Goal: Task Accomplishment & Management: Complete application form

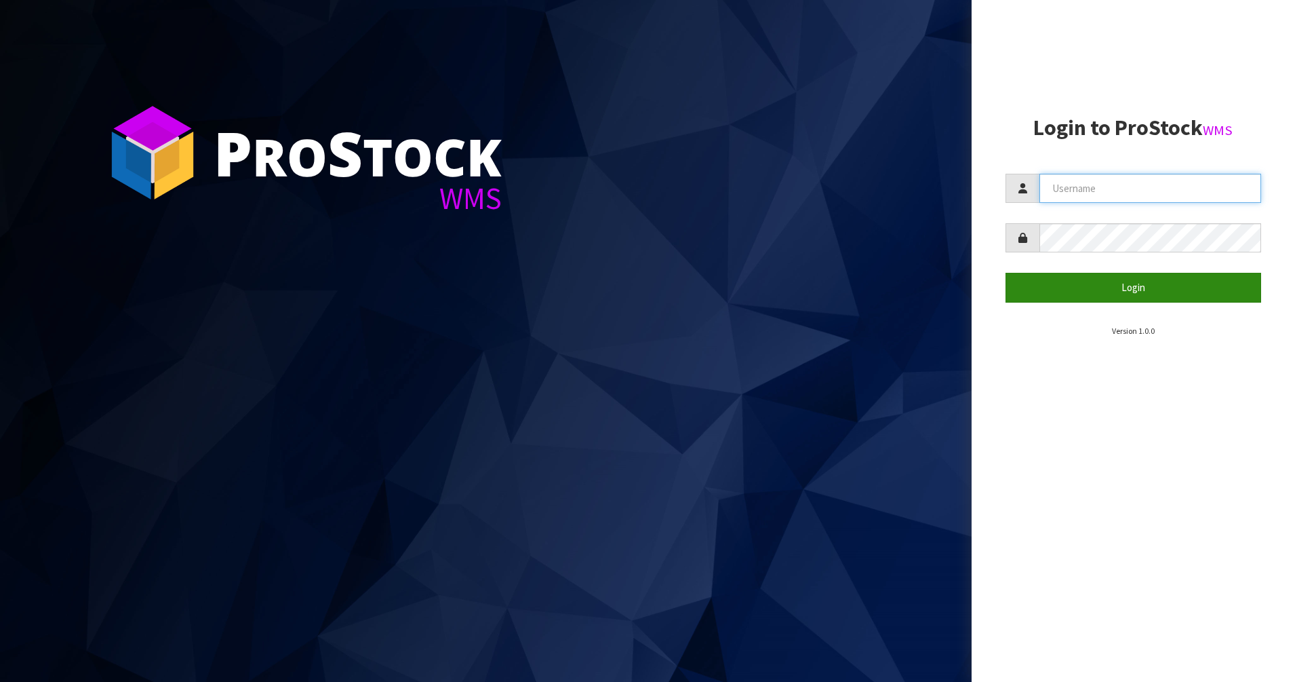
type input "PACIFICBIOLOGICS"
click at [1114, 287] on button "Login" at bounding box center [1134, 287] width 256 height 29
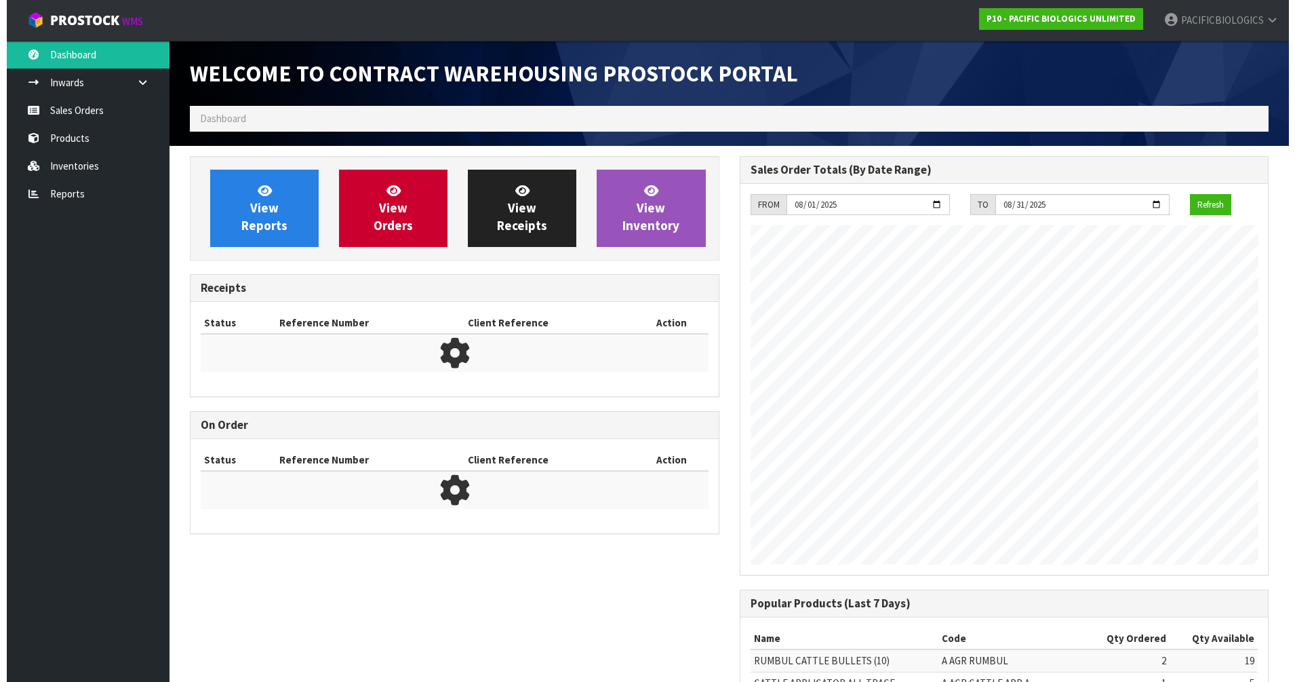
scroll to position [598, 549]
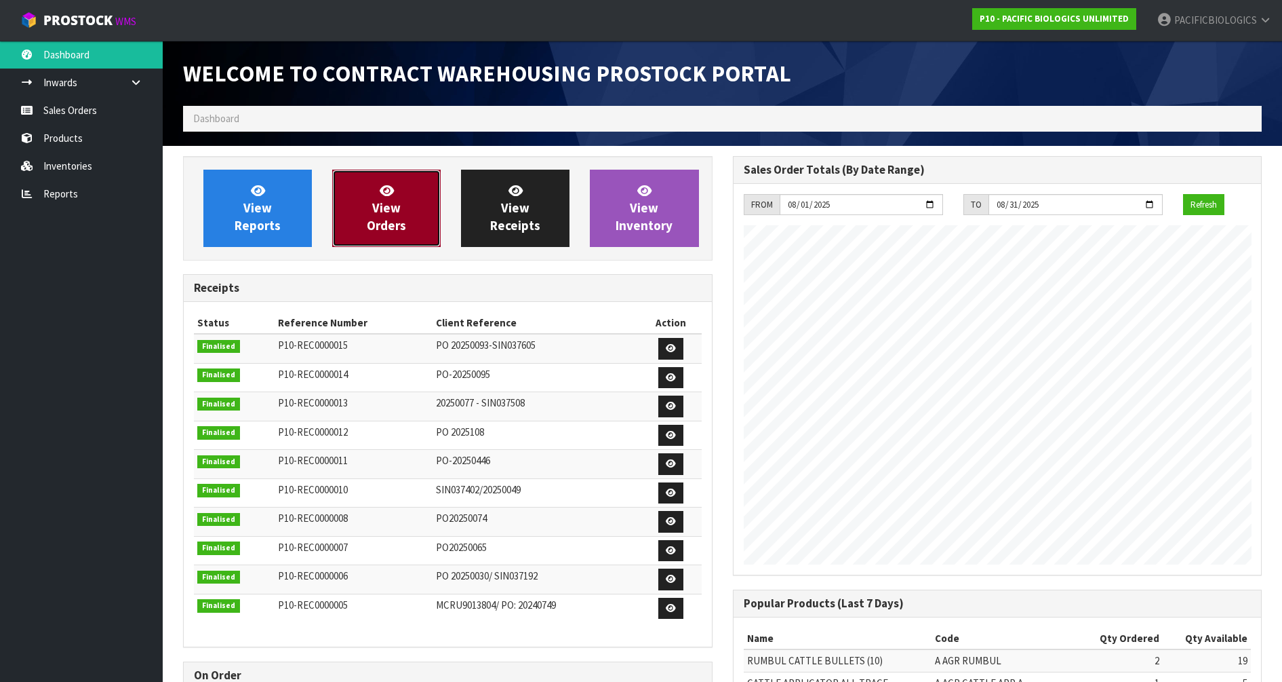
click at [383, 236] on link "View Orders" at bounding box center [386, 208] width 109 height 77
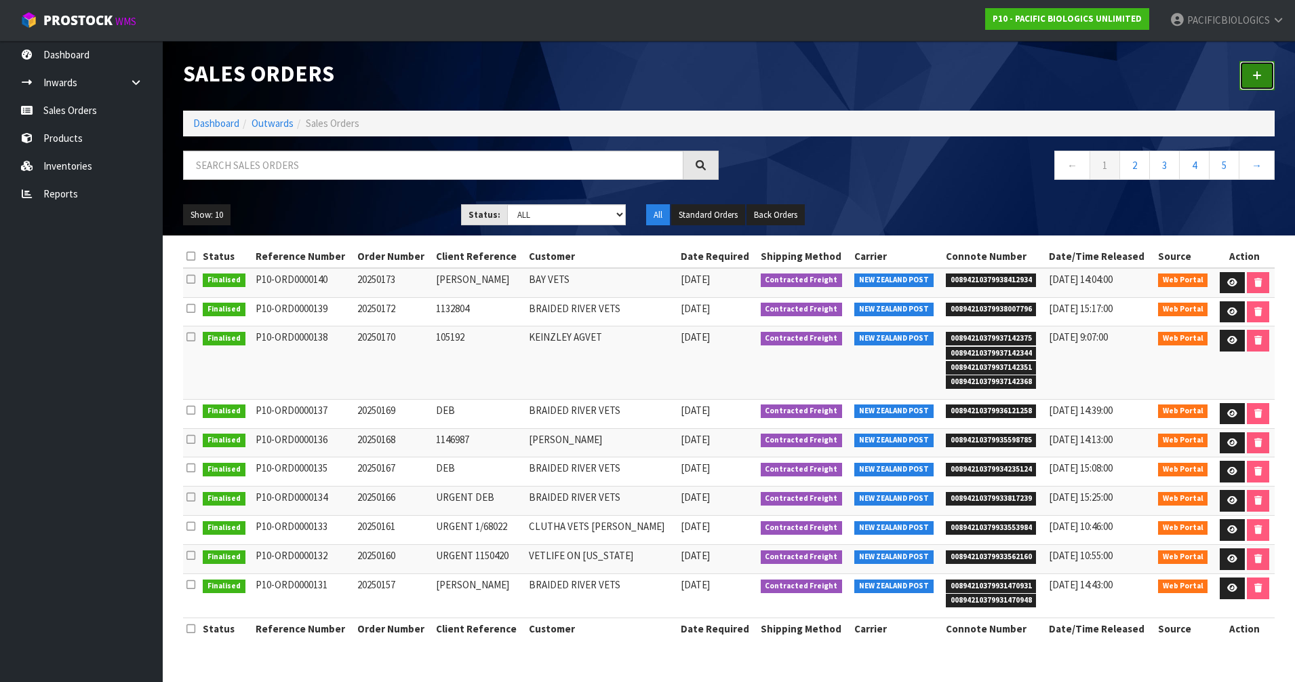
click at [1262, 78] on link at bounding box center [1257, 75] width 35 height 29
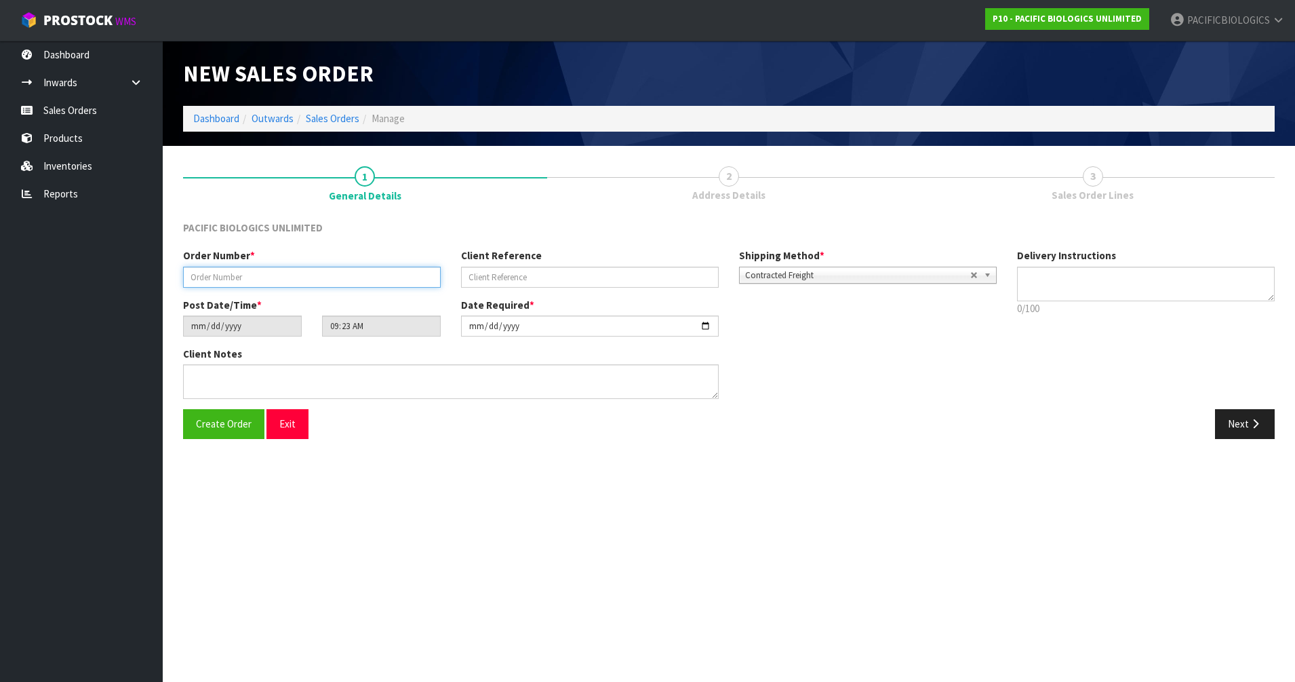
click at [328, 277] on input "text" at bounding box center [312, 277] width 258 height 21
type input "20150174"
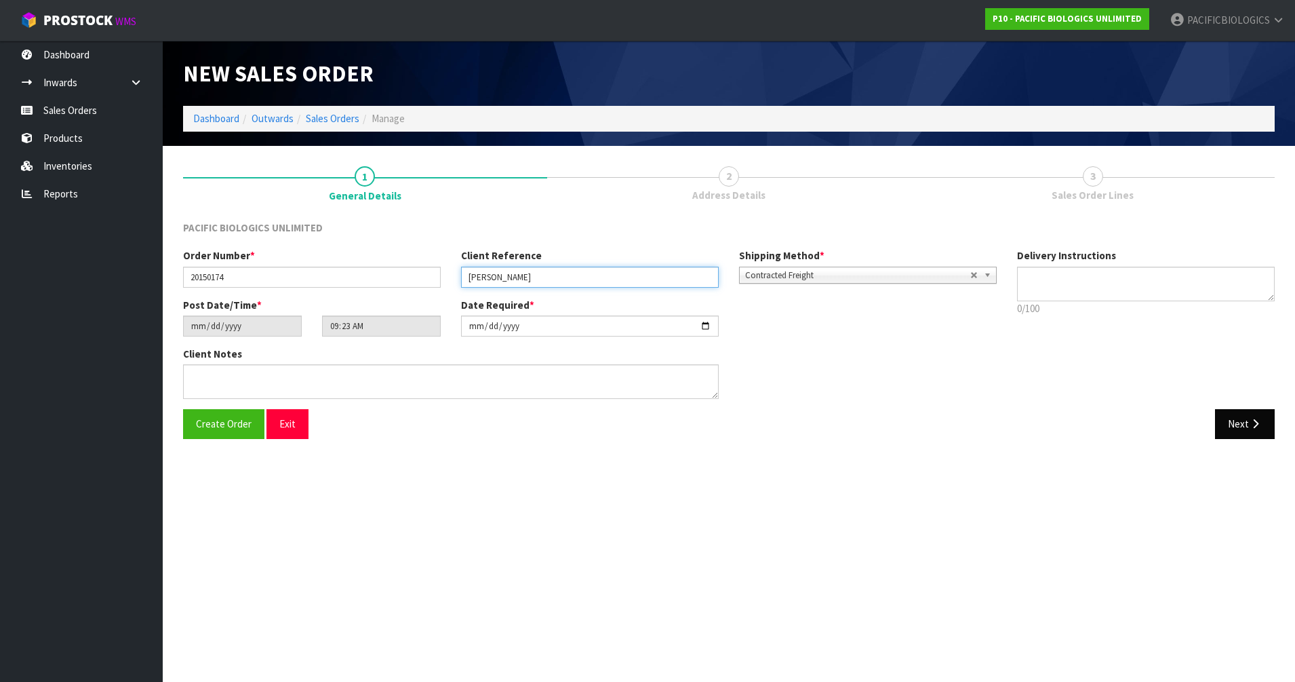
type input "[PERSON_NAME]"
click at [1225, 414] on button "Next" at bounding box center [1245, 423] width 60 height 29
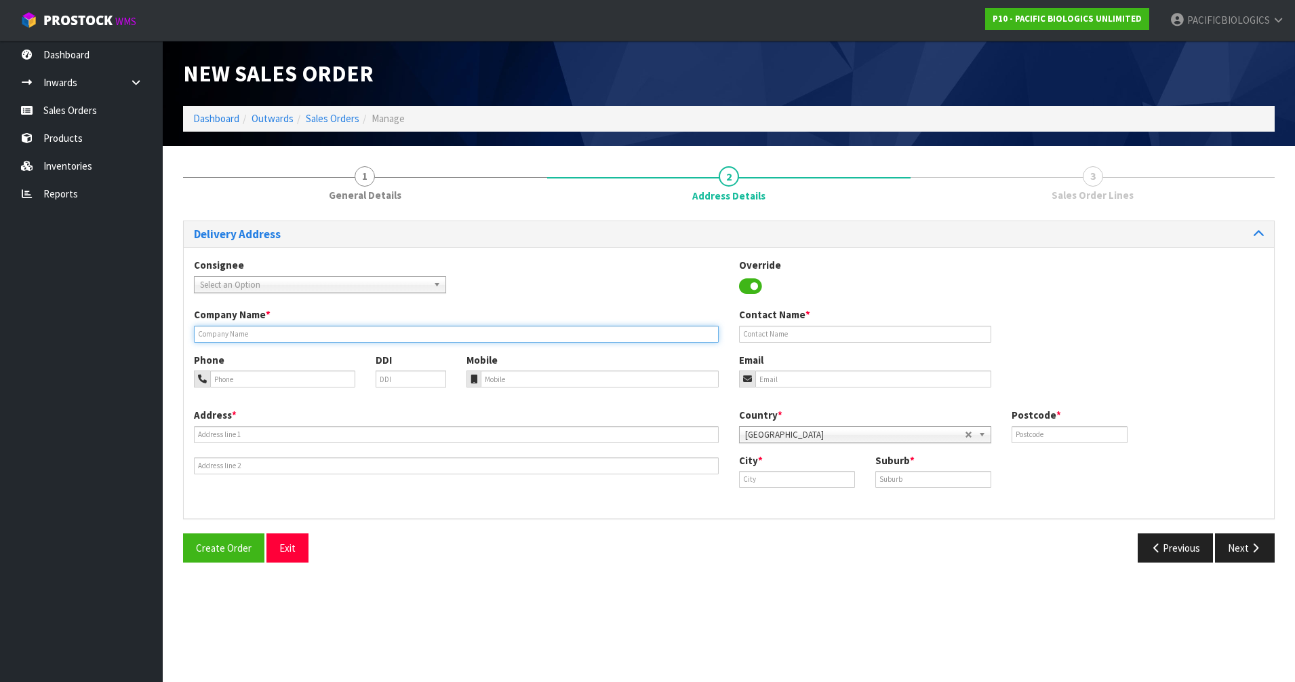
click at [279, 336] on input "text" at bounding box center [456, 334] width 525 height 17
type input "VET PLUS"
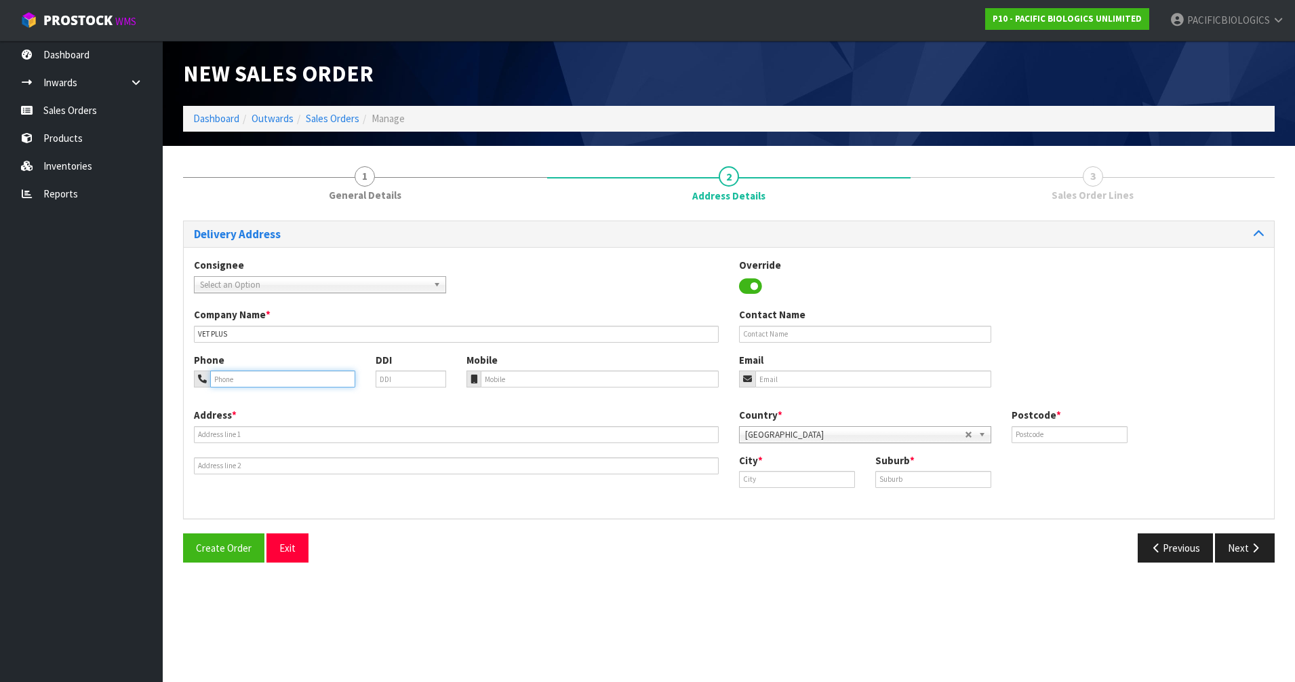
click at [233, 385] on input "tel" at bounding box center [282, 378] width 145 height 17
click at [541, 380] on input "tel" at bounding box center [600, 378] width 238 height 17
paste input "027 705 8191"
type input "027 705 8191"
click at [807, 332] on input "text" at bounding box center [865, 334] width 252 height 17
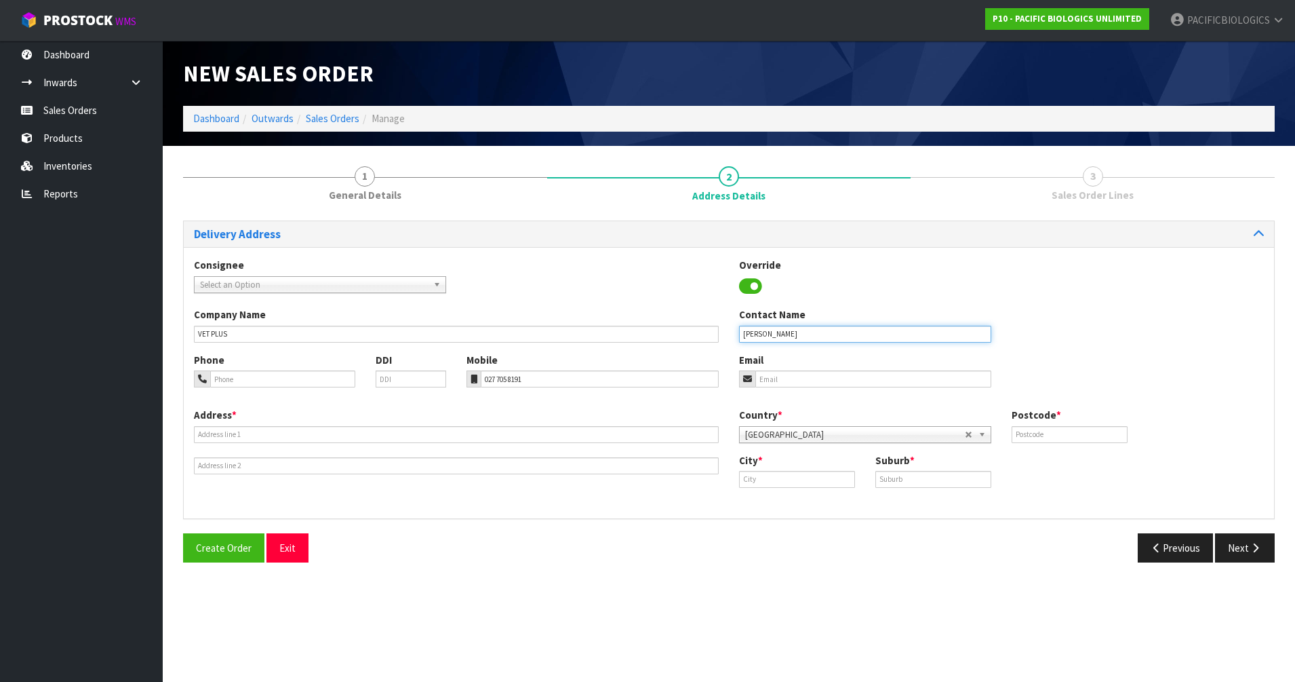
type input "[PERSON_NAME]"
click at [777, 379] on input "email" at bounding box center [873, 378] width 236 height 17
type input "[PERSON_NAME][EMAIL_ADDRESS][DOMAIN_NAME]"
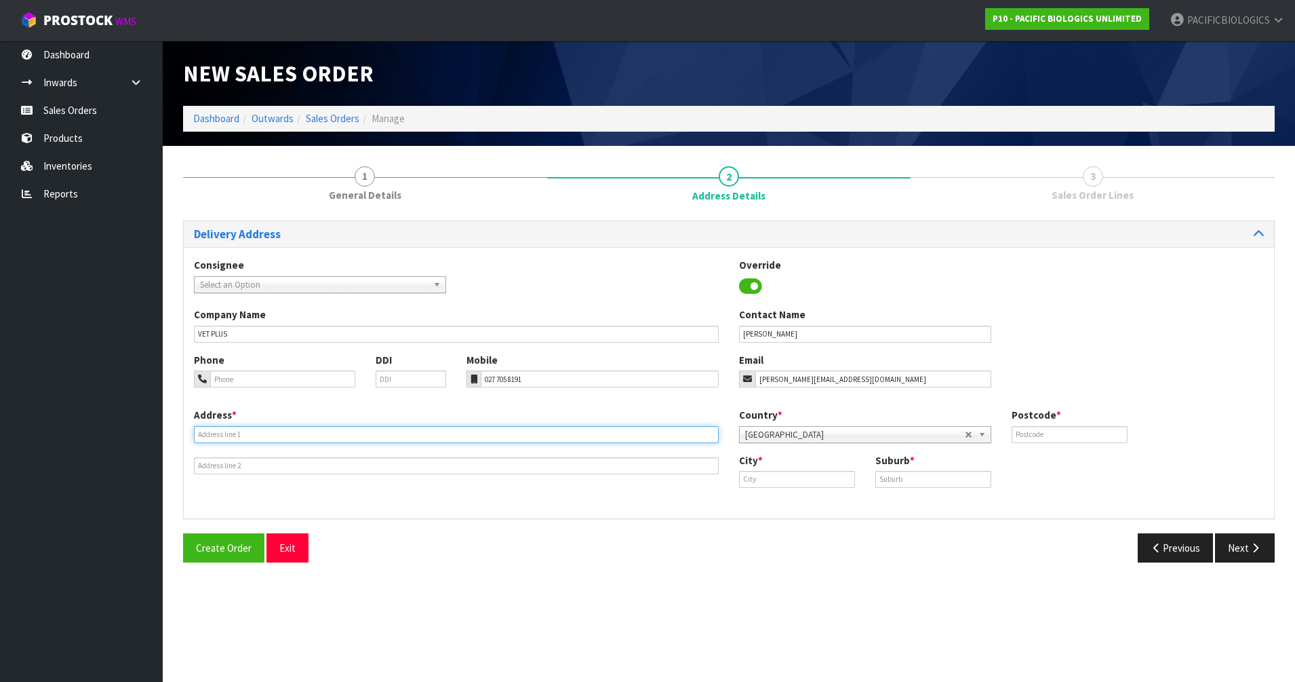
click at [215, 437] on input "text" at bounding box center [456, 434] width 525 height 17
type input "[STREET_ADDRESS]"
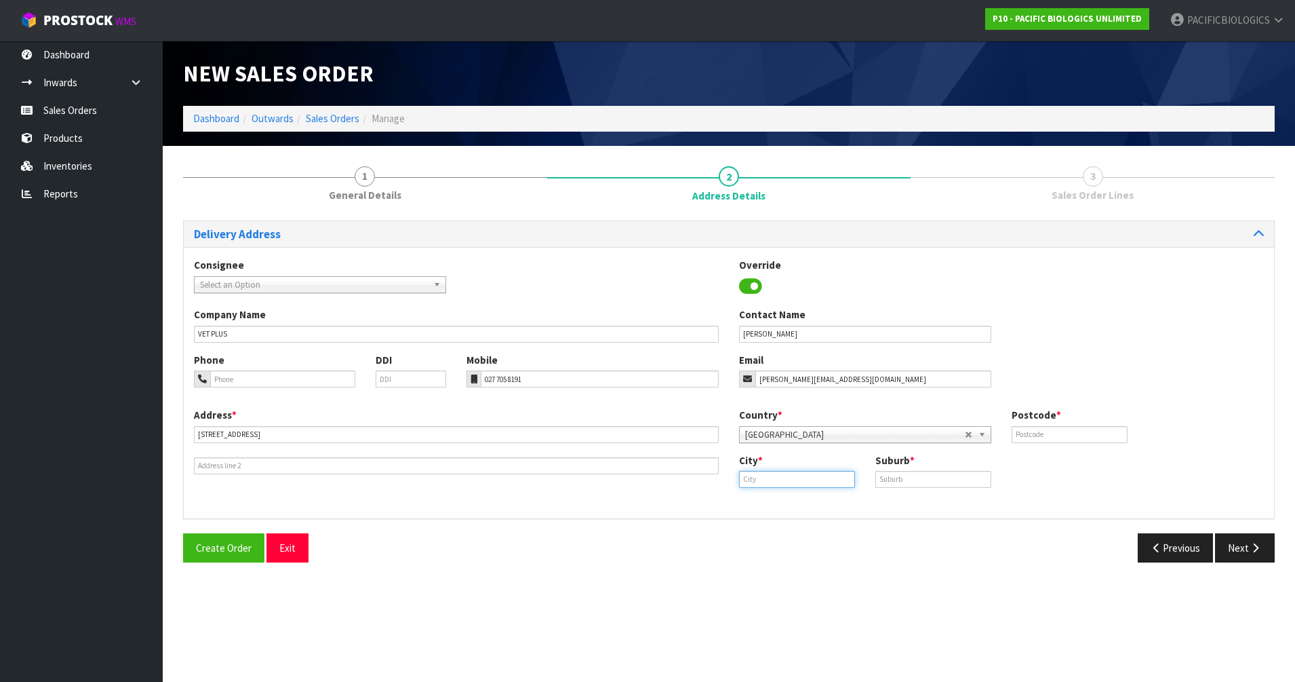
click at [803, 475] on input "text" at bounding box center [797, 479] width 116 height 17
type input "r"
type input "Reporoa"
click at [891, 477] on input "text" at bounding box center [934, 479] width 116 height 17
type input "REPOROA"
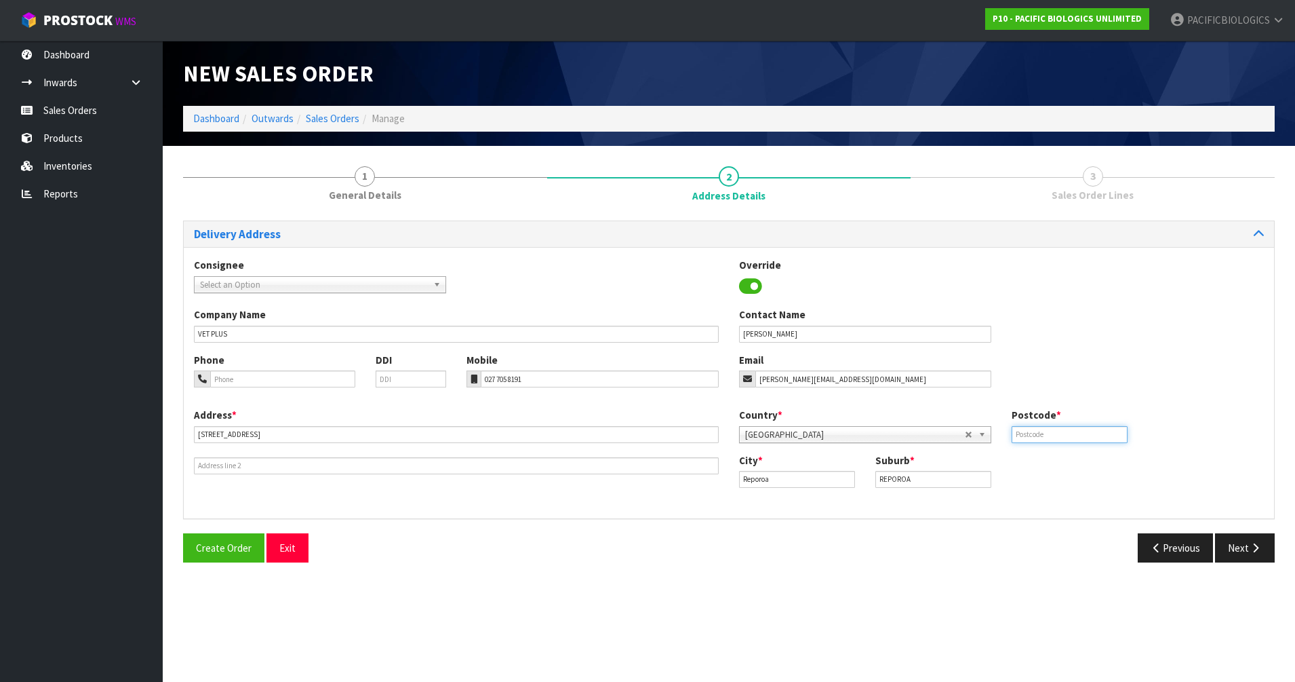
click at [1041, 437] on input "text" at bounding box center [1070, 434] width 116 height 17
click at [1058, 440] on input "text" at bounding box center [1070, 434] width 116 height 17
type input "3083"
click at [1257, 547] on icon "button" at bounding box center [1255, 548] width 13 height 10
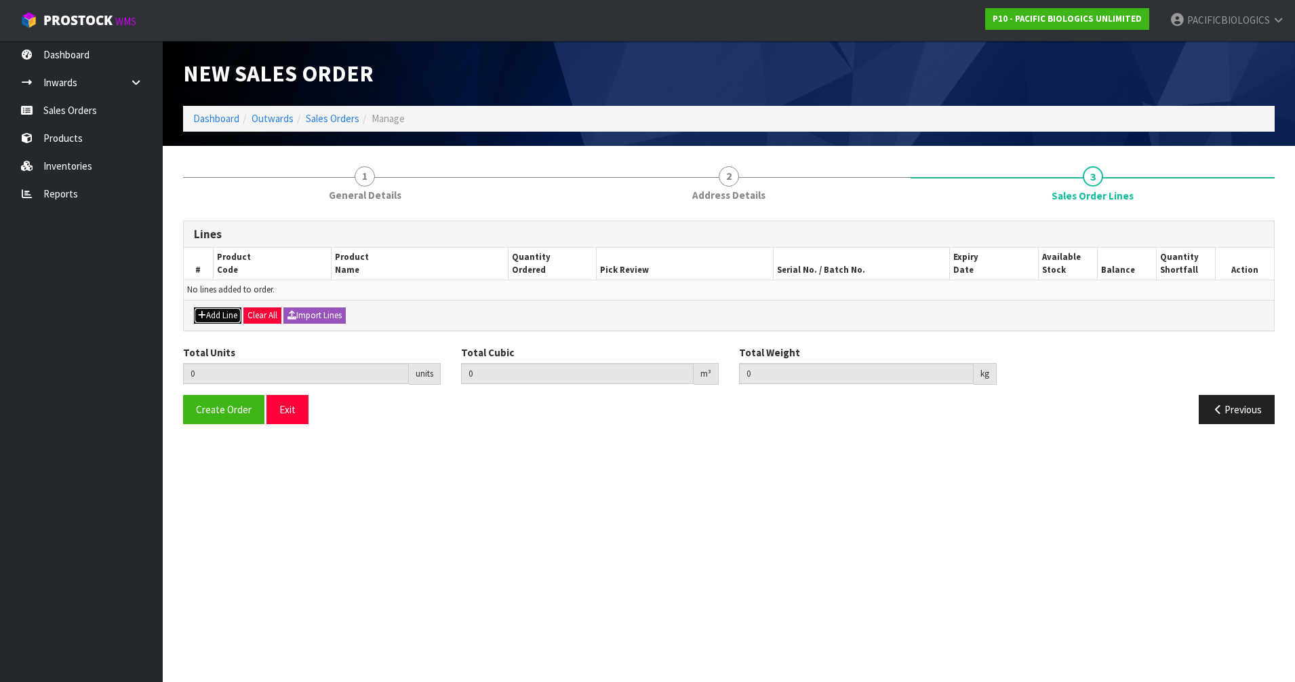
click at [222, 311] on button "Add Line" at bounding box center [217, 315] width 47 height 16
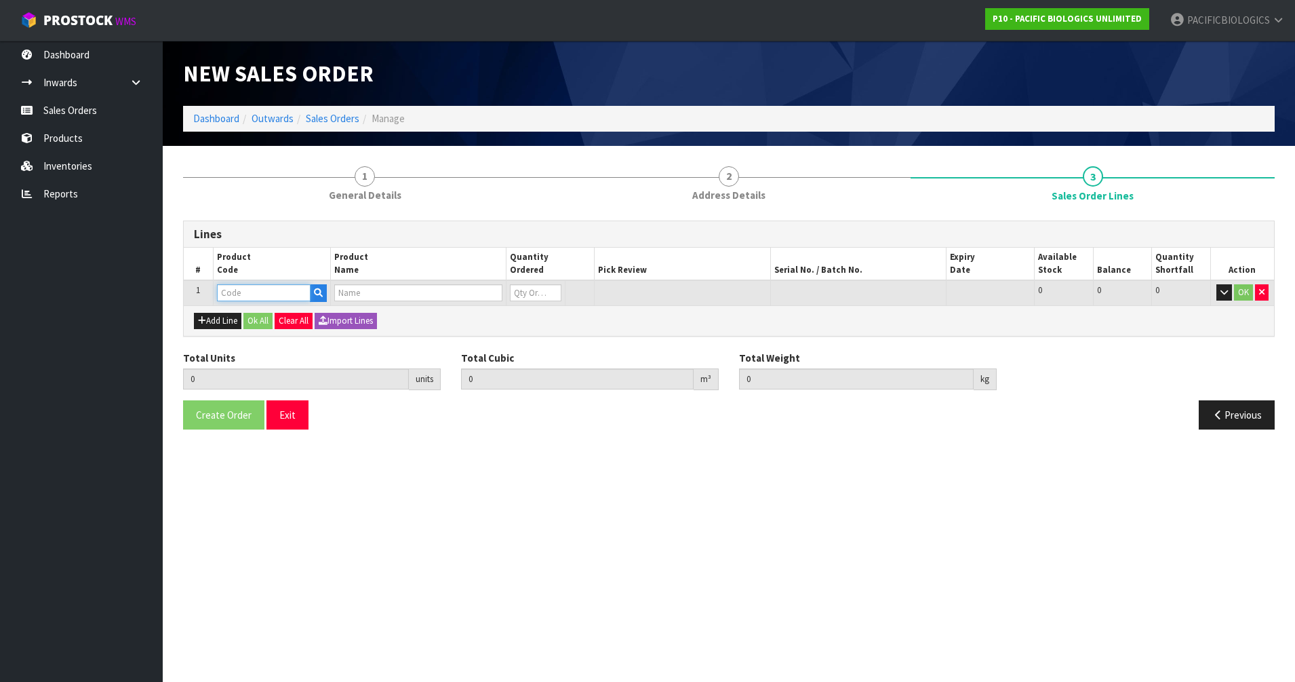
click at [233, 290] on input "text" at bounding box center [264, 292] width 94 height 17
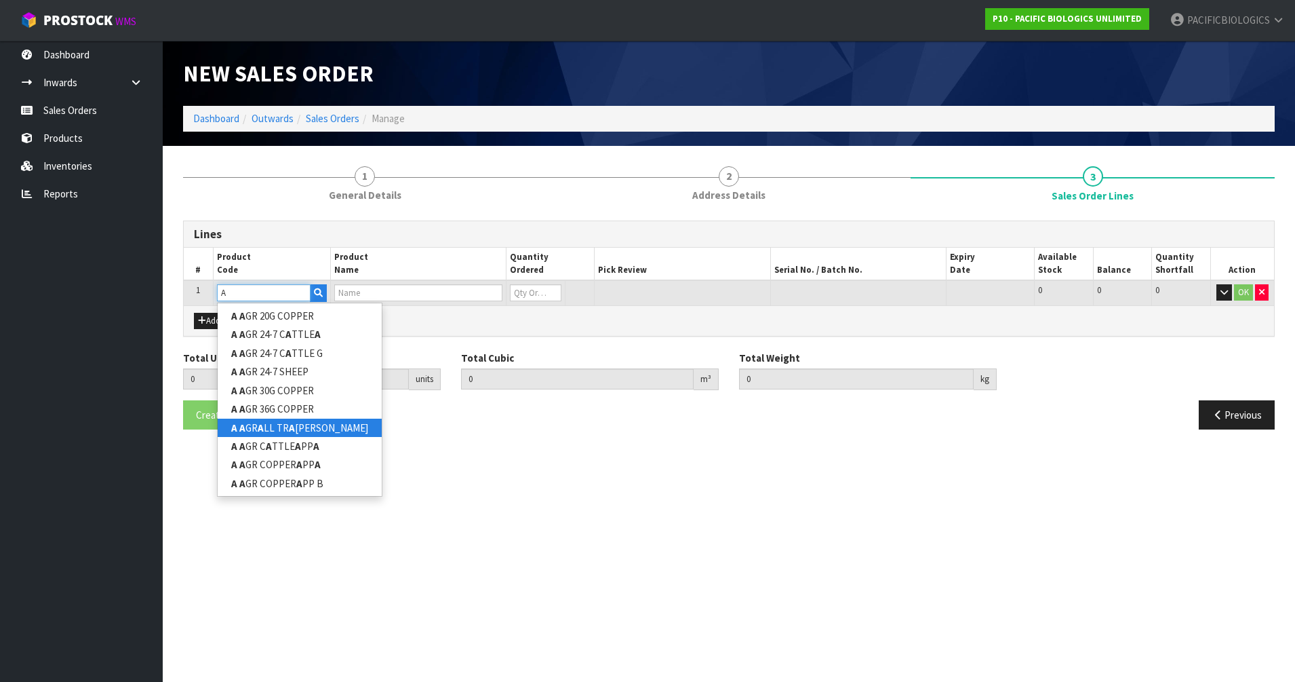
type input "A"
drag, startPoint x: 321, startPoint y: 427, endPoint x: 321, endPoint y: 406, distance: 21.0
click at [321, 427] on link "A A GR A LL TR A [PERSON_NAME]" at bounding box center [300, 427] width 164 height 18
type input "A AGR ALL TRACE BOLUS"
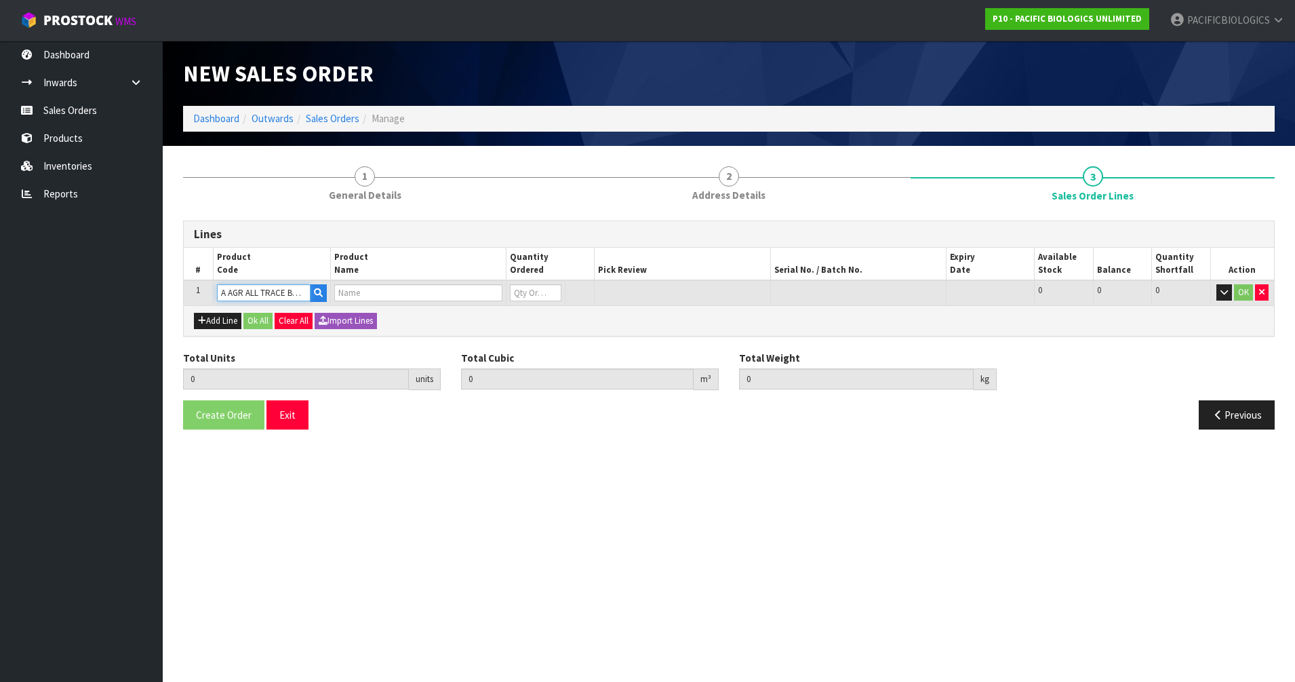
type input "0.000000"
type input "0.000"
type input "ALL TRACES BOLUS (1 X 20)"
type input "0"
click at [532, 292] on input "0" at bounding box center [536, 292] width 52 height 17
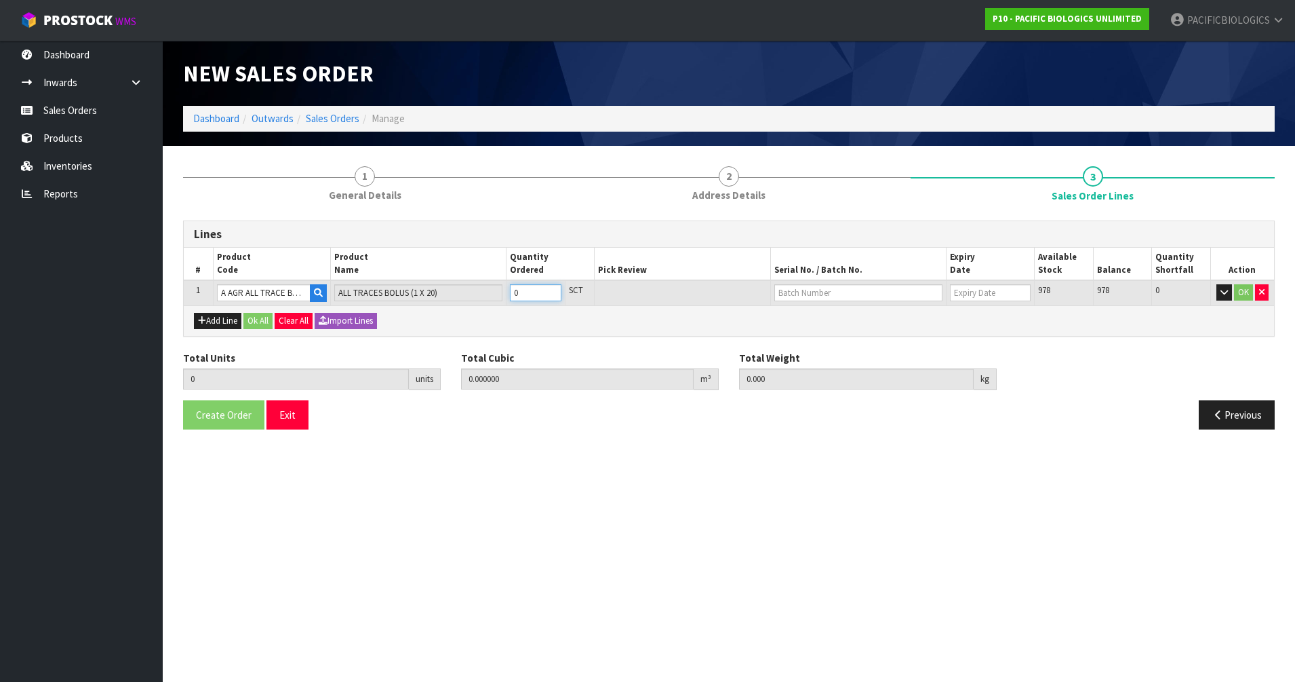
type input "0"
type input "1"
type input "0.002775"
type input "2"
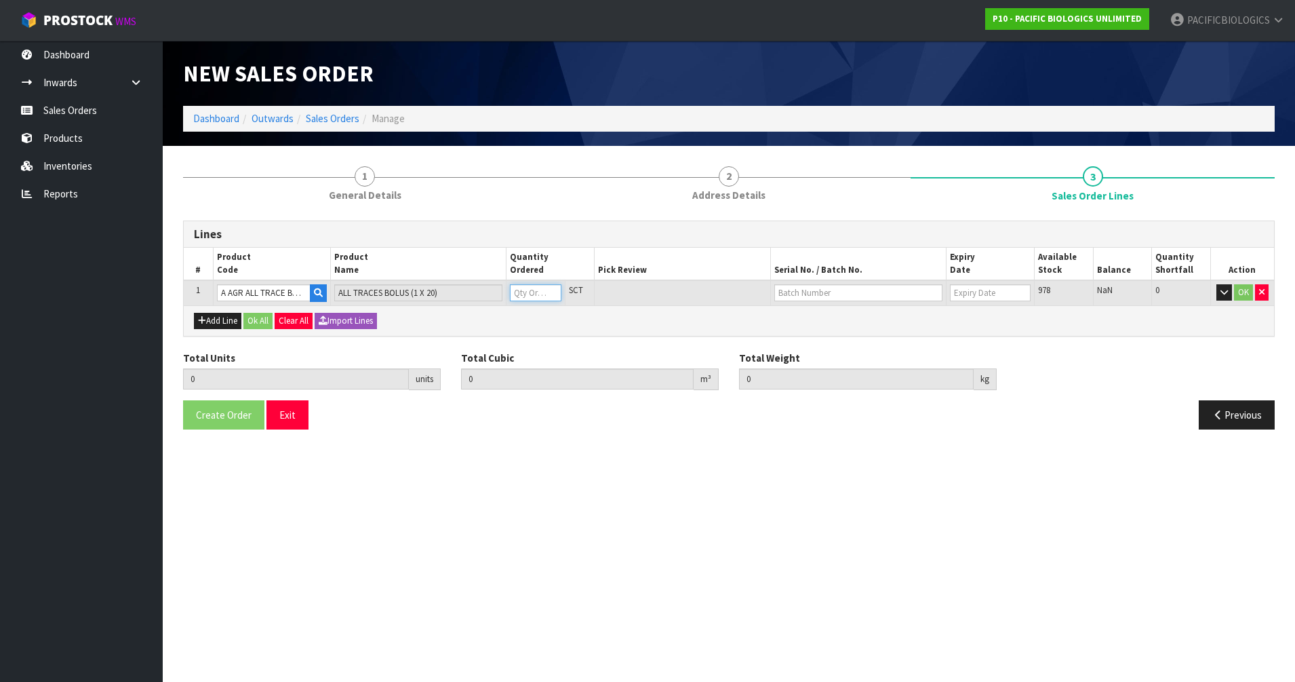
type input "1"
type input "17"
type input "0.06027"
type input "37.75"
type input "17"
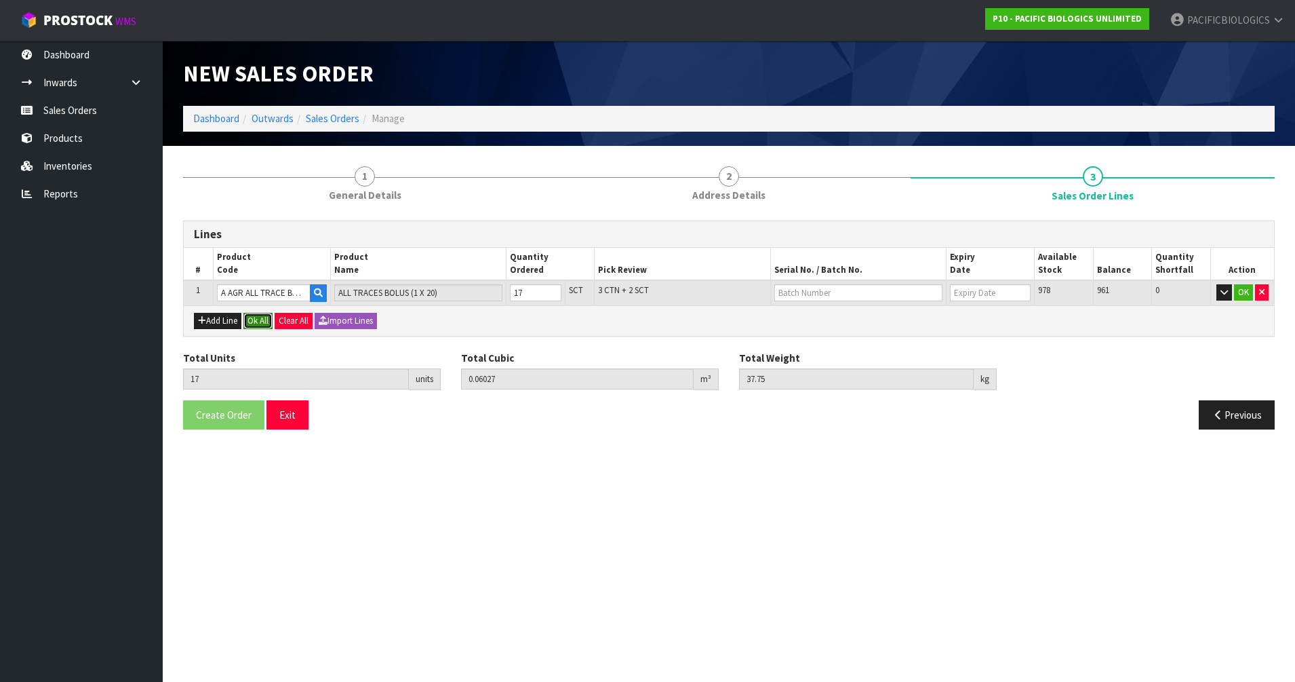
click at [262, 317] on button "Ok All" at bounding box center [257, 321] width 29 height 16
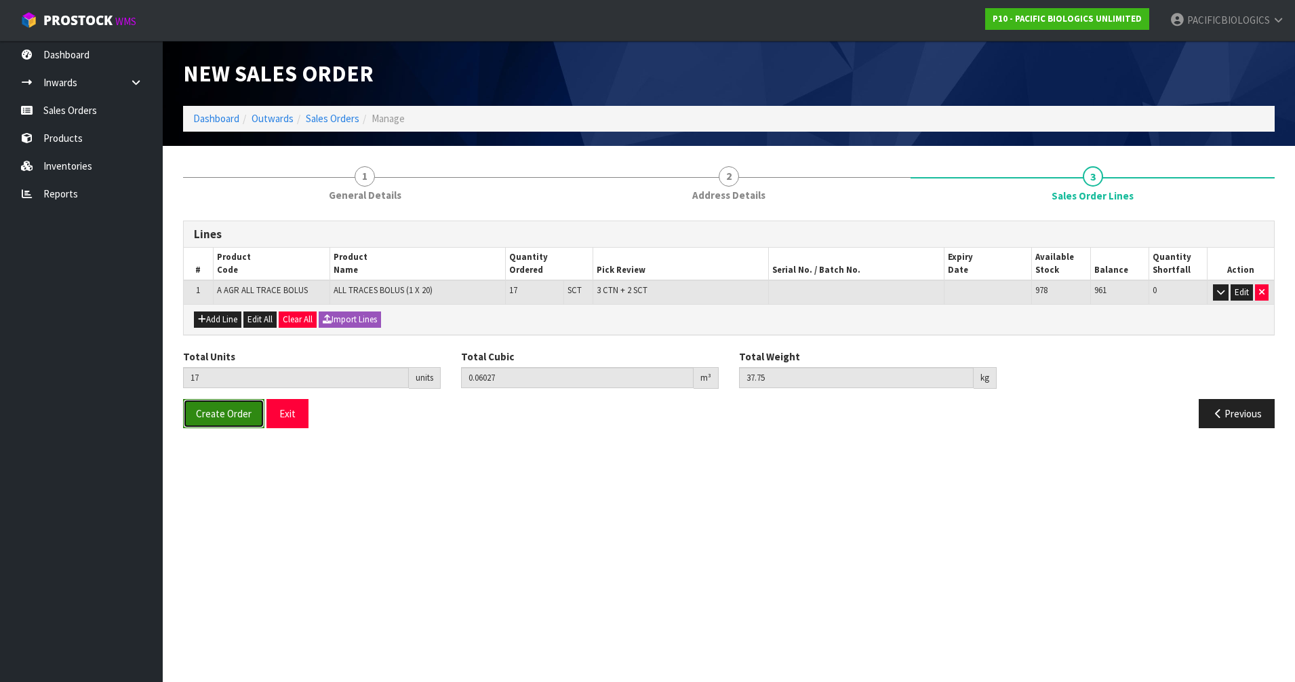
click at [227, 414] on span "Create Order" at bounding box center [224, 413] width 56 height 13
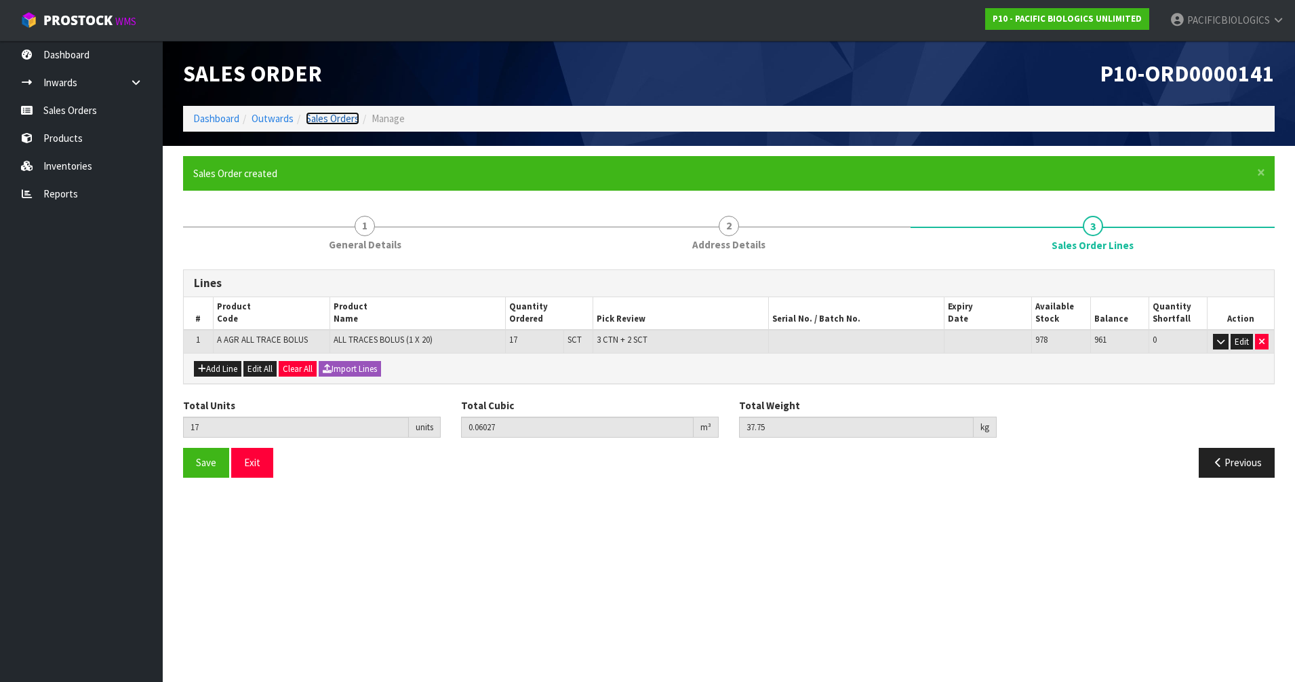
click at [340, 114] on link "Sales Orders" at bounding box center [333, 118] width 54 height 13
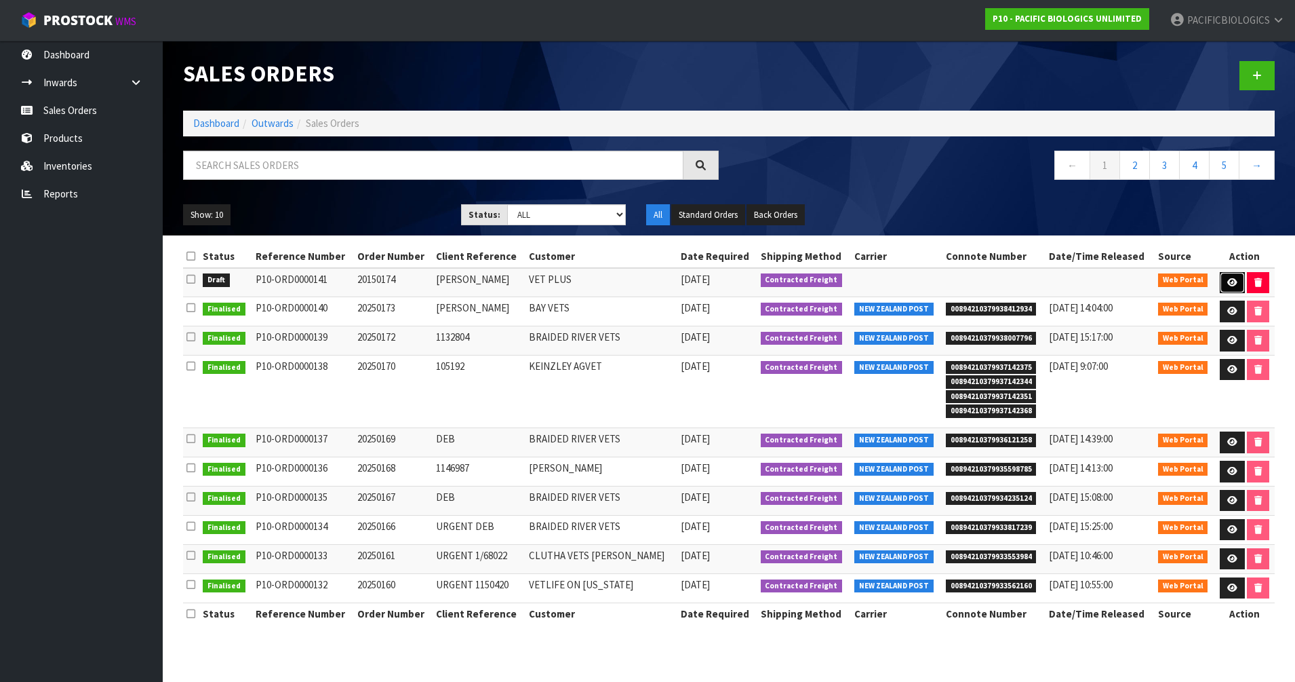
click at [1233, 282] on icon at bounding box center [1233, 282] width 10 height 9
click at [1229, 282] on icon at bounding box center [1233, 282] width 10 height 9
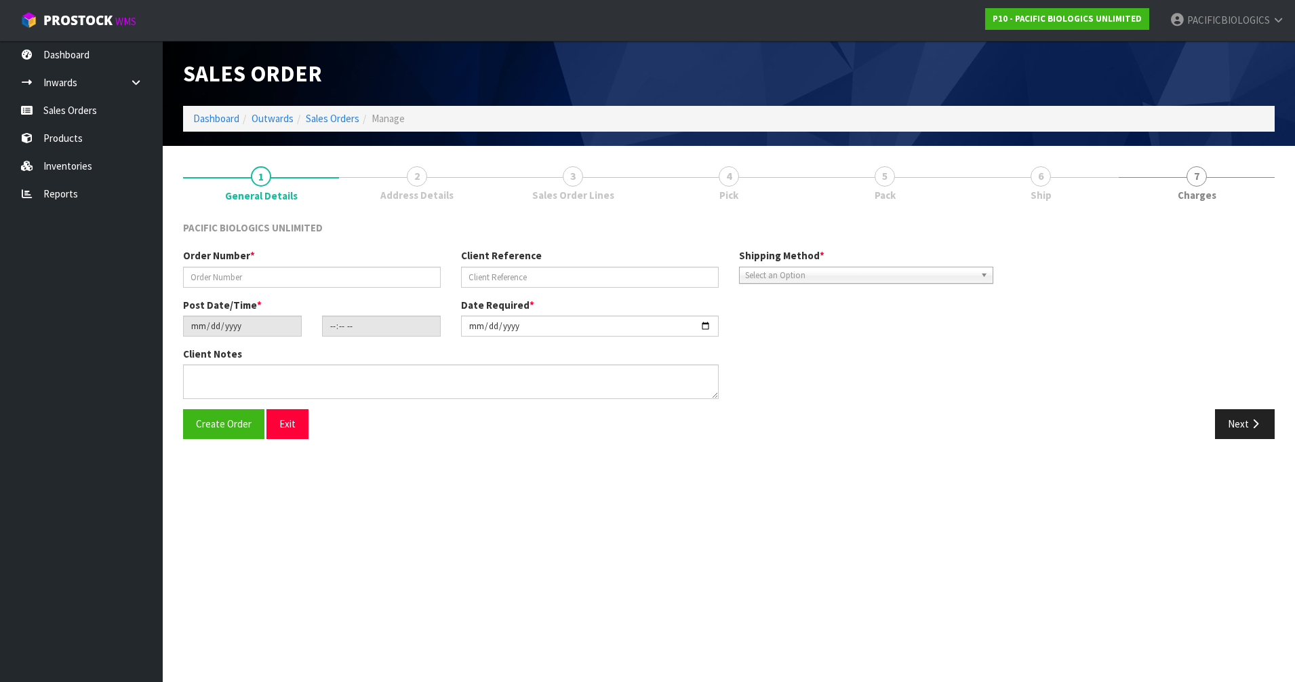
type input "20150174"
type input "[PERSON_NAME]"
type input "[DATE]"
type input "09:23:00.000"
type input "[DATE]"
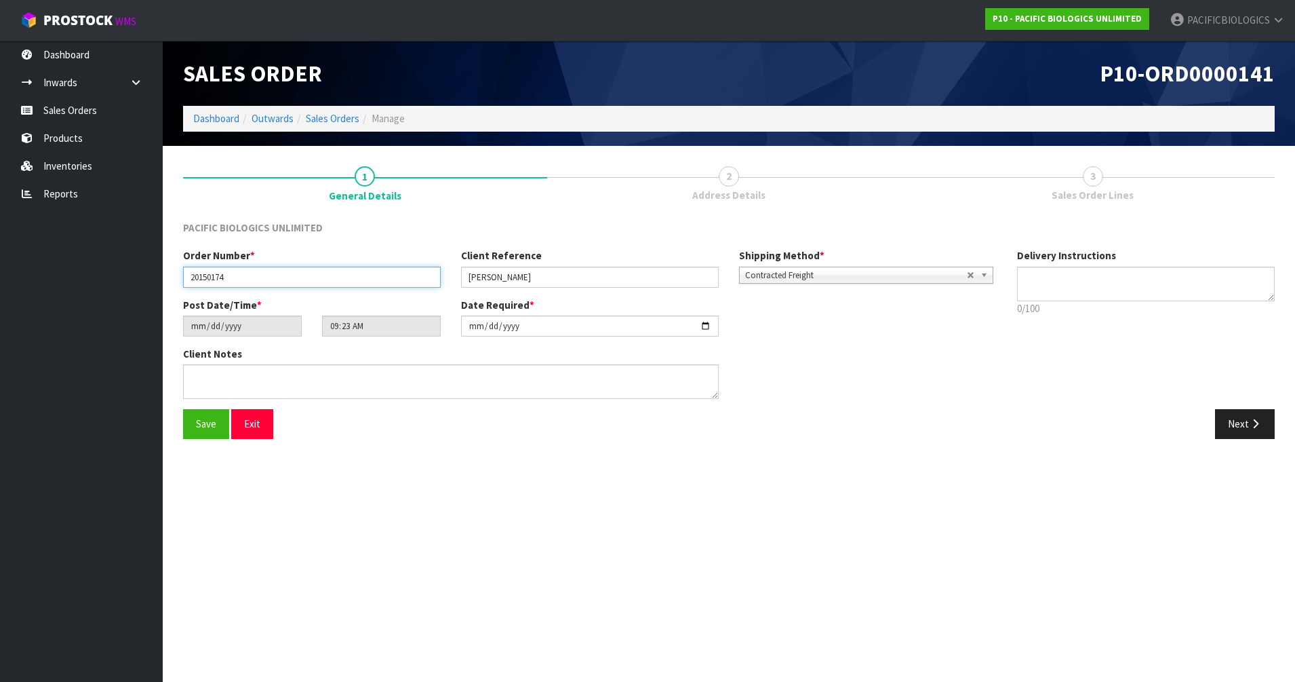
click at [216, 276] on input "20150174" at bounding box center [312, 277] width 258 height 21
click at [206, 279] on input "20150174" at bounding box center [312, 277] width 258 height 21
type input "20250174"
click at [199, 429] on span "Save" at bounding box center [206, 423] width 20 height 13
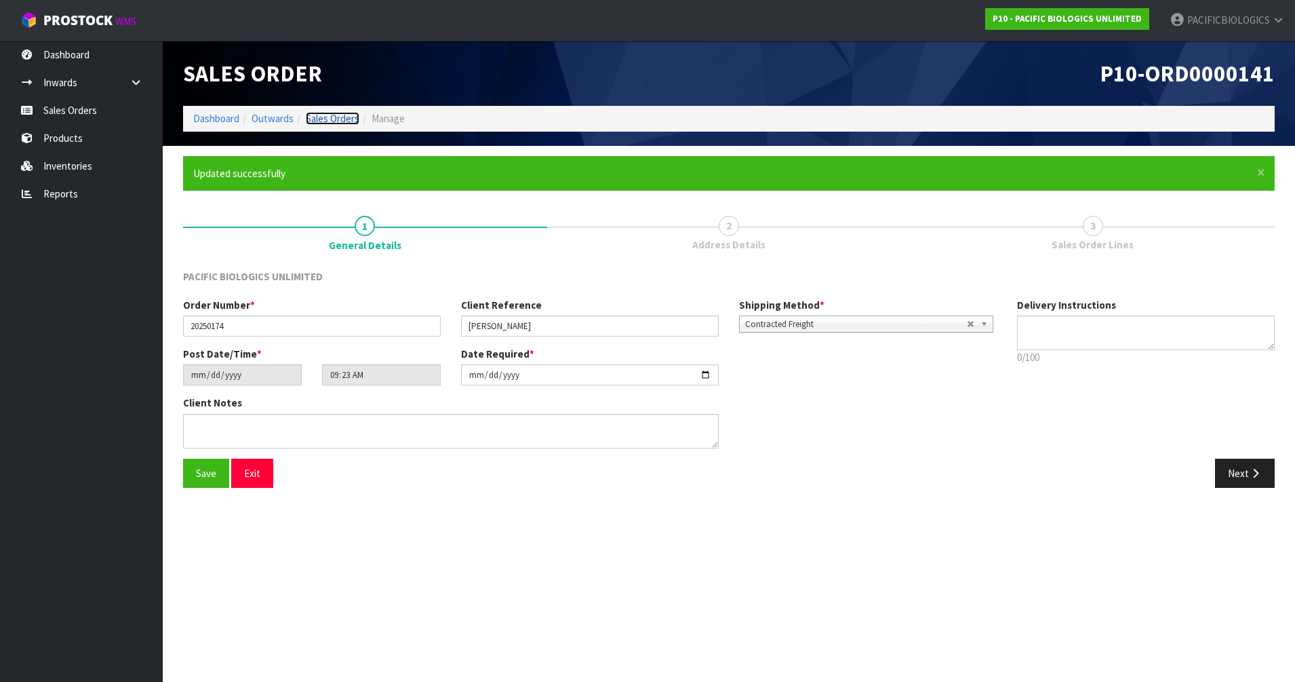
click at [353, 121] on link "Sales Orders" at bounding box center [333, 118] width 54 height 13
click at [320, 116] on link "Sales Orders" at bounding box center [333, 118] width 54 height 13
click at [222, 115] on link "Dashboard" at bounding box center [216, 118] width 46 height 13
click at [83, 56] on link "Dashboard" at bounding box center [81, 55] width 163 height 28
click at [317, 117] on link "Sales Orders" at bounding box center [333, 118] width 54 height 13
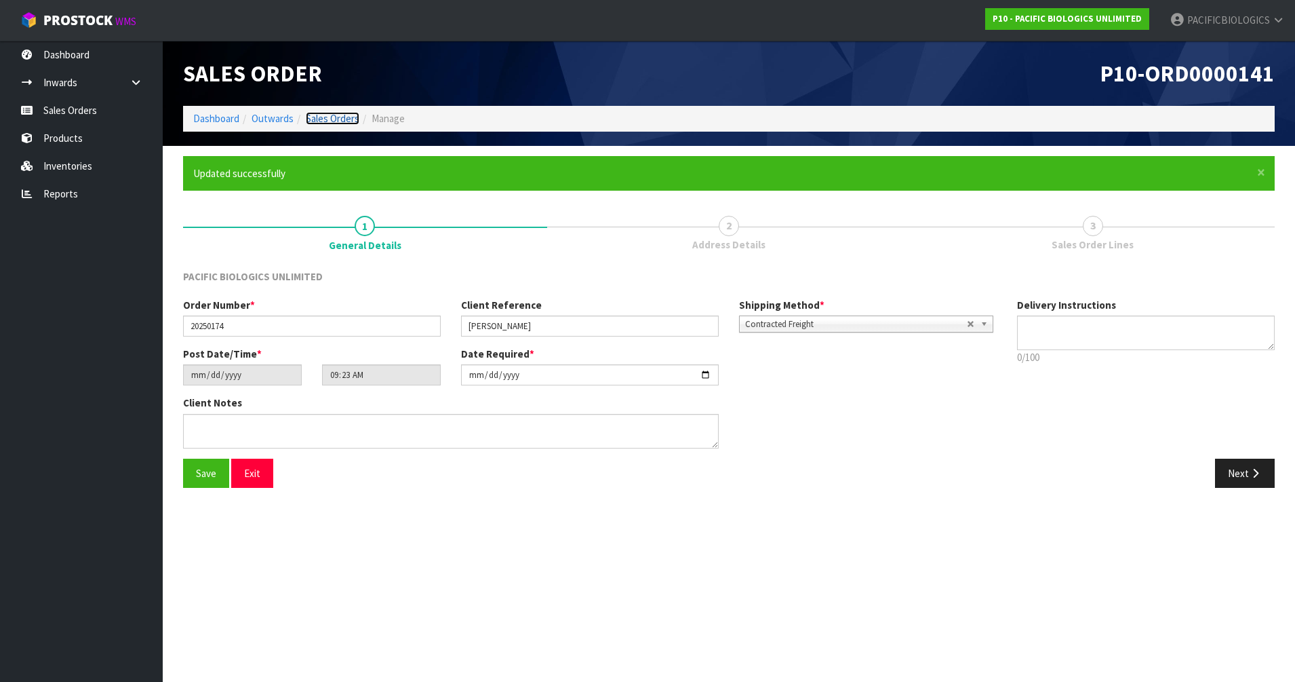
click at [318, 115] on link "Sales Orders" at bounding box center [333, 118] width 54 height 13
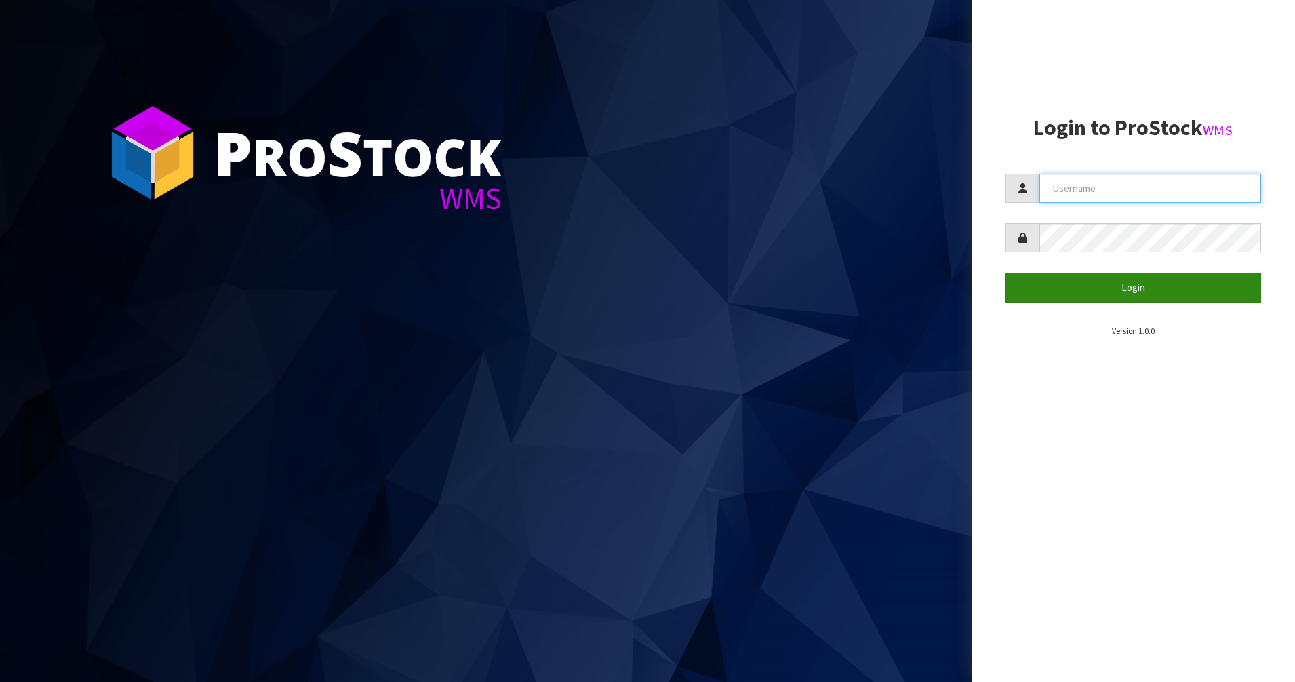
type input "PACIFICBIOLOGICS"
click at [1206, 296] on button "Login" at bounding box center [1134, 287] width 256 height 29
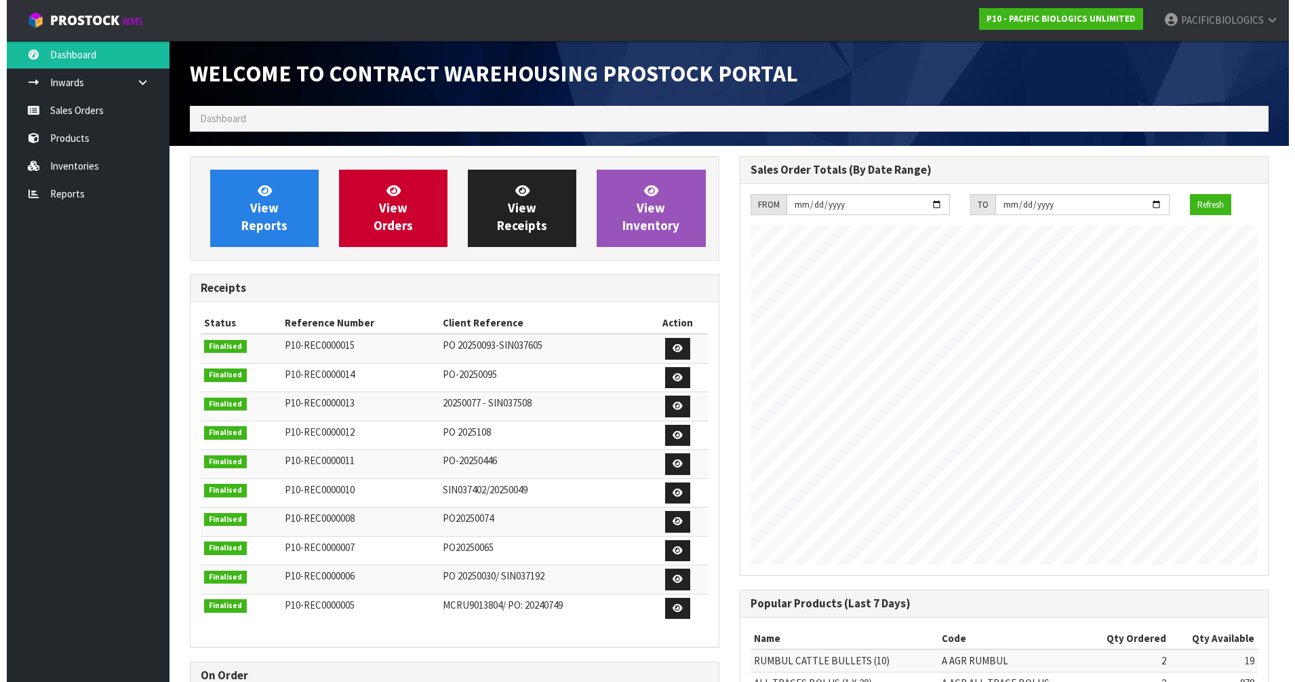
scroll to position [598, 549]
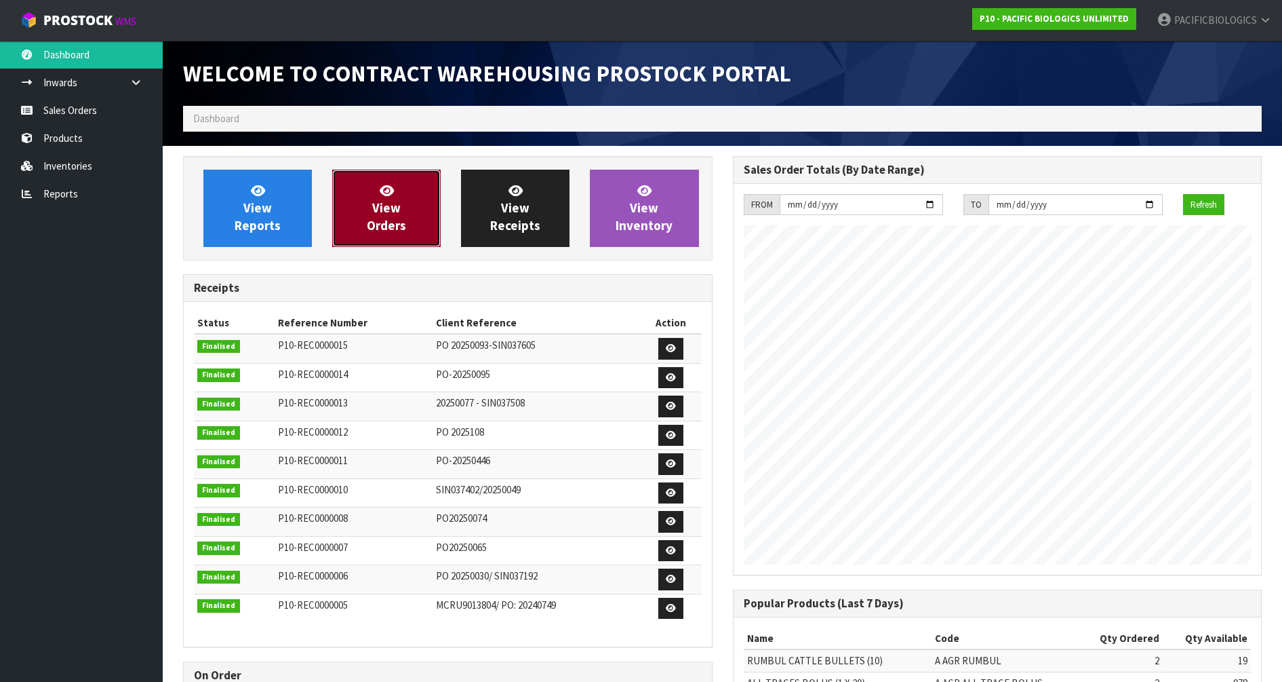
click at [381, 220] on span "View Orders" at bounding box center [386, 207] width 39 height 51
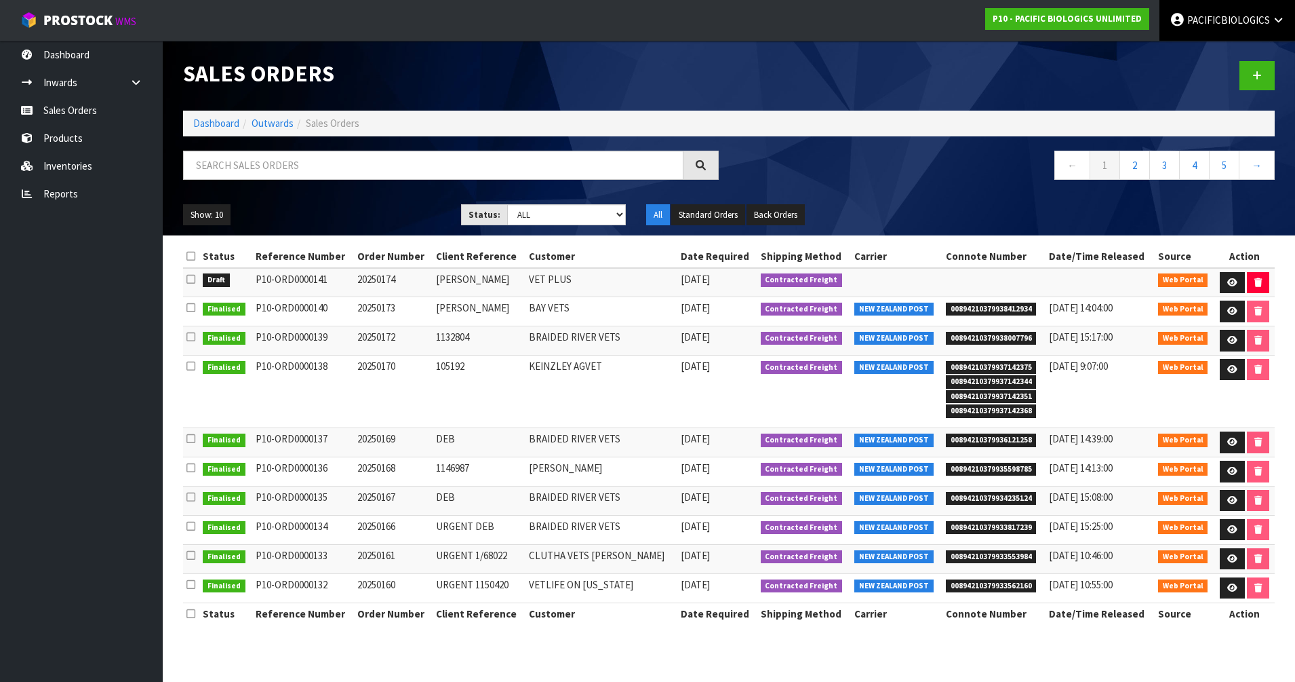
click at [1260, 24] on span "PACIFICBIOLOGICS" at bounding box center [1229, 20] width 83 height 13
click at [1241, 51] on link "Logout" at bounding box center [1241, 54] width 107 height 18
